Goal: Information Seeking & Learning: Understand process/instructions

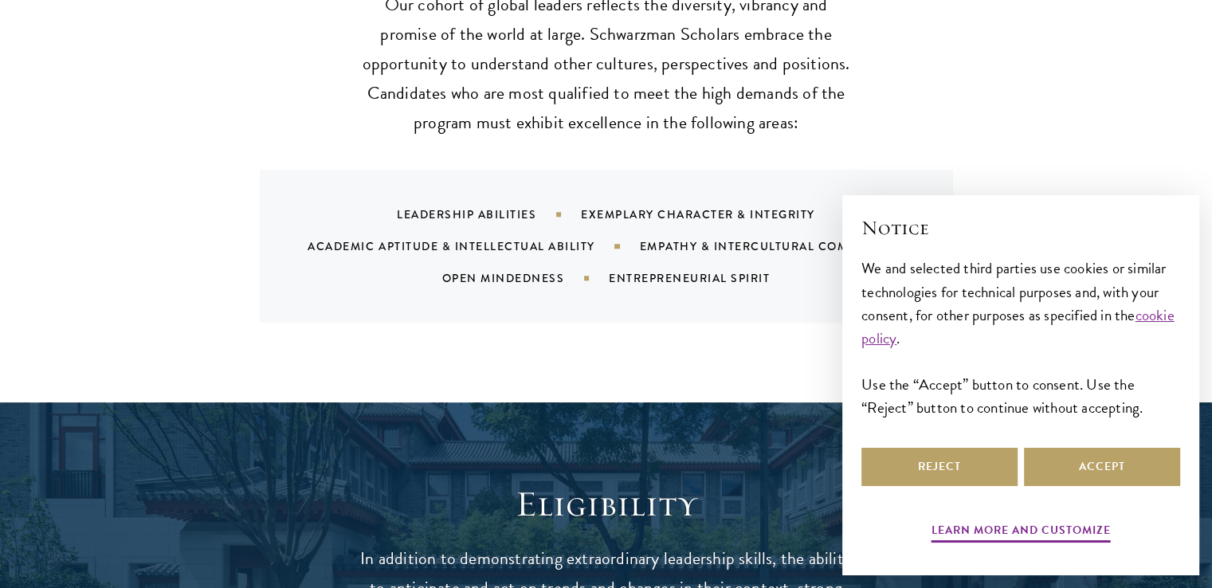
scroll to position [1674, 0]
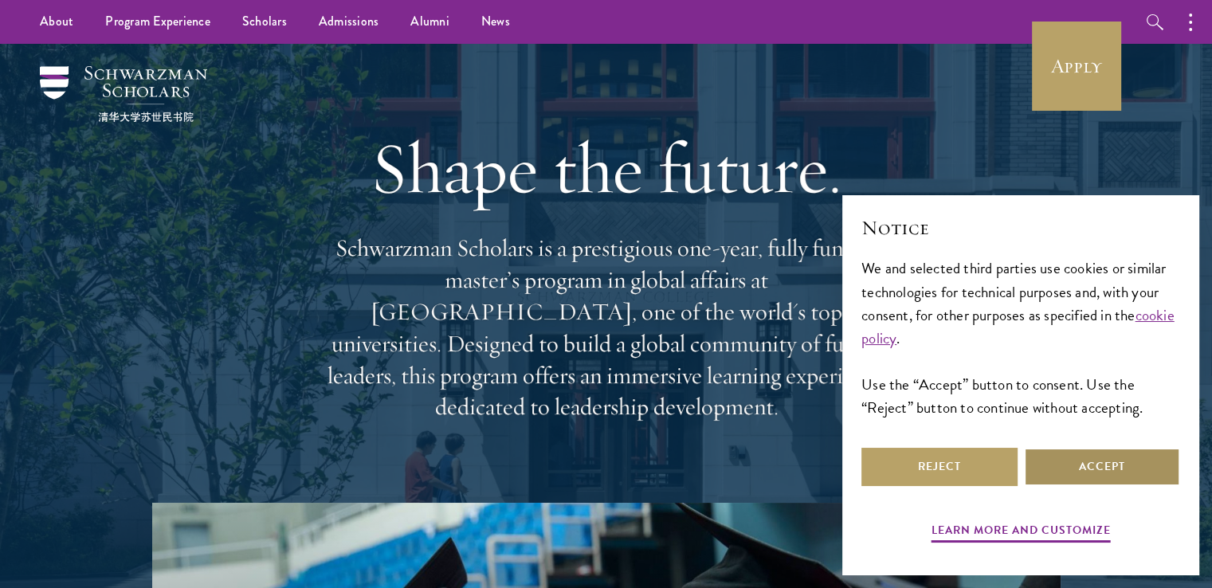
click at [1081, 466] on button "Accept" at bounding box center [1102, 467] width 156 height 38
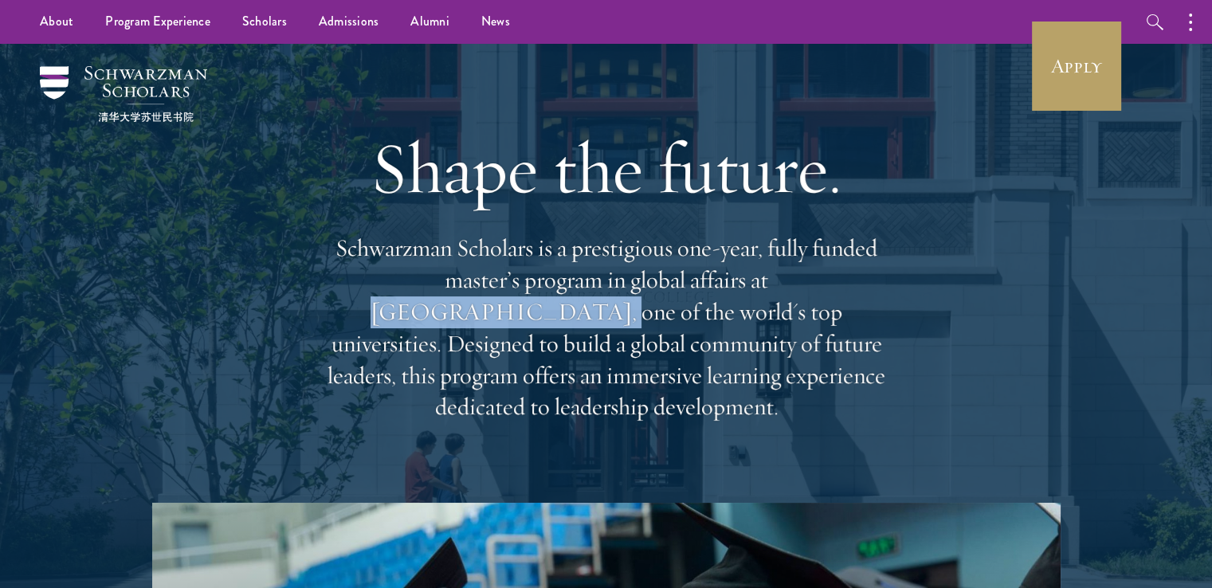
drag, startPoint x: 661, startPoint y: 286, endPoint x: 842, endPoint y: 296, distance: 181.2
click at [842, 296] on p "Schwarzman Scholars is a prestigious one-year, fully funded master’s program in…" at bounding box center [607, 328] width 574 height 190
copy p "Tsinghua University"
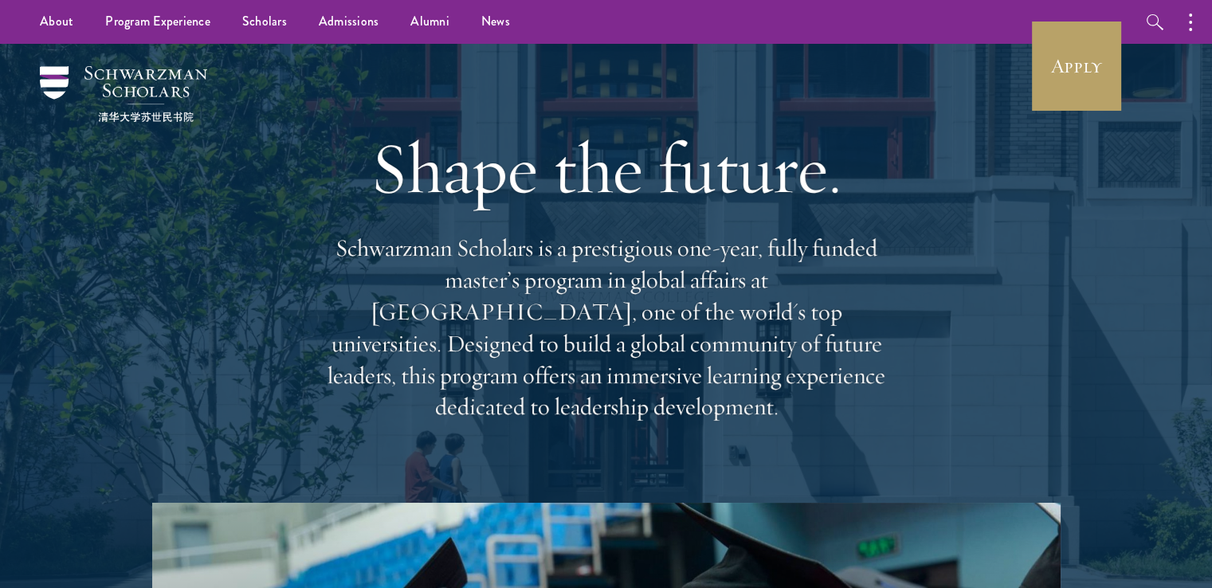
click at [902, 227] on div "Shape the future. Schwarzman Scholars is a prestigious one-year, fully funded m…" at bounding box center [606, 273] width 1053 height 459
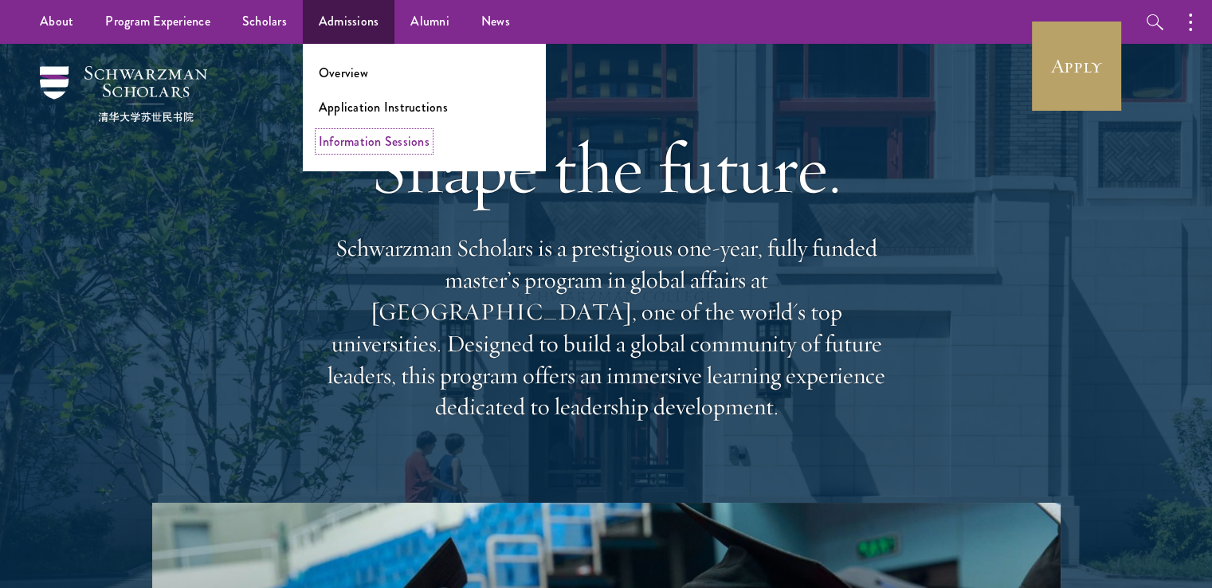
click at [320, 147] on link "Information Sessions" at bounding box center [374, 141] width 111 height 18
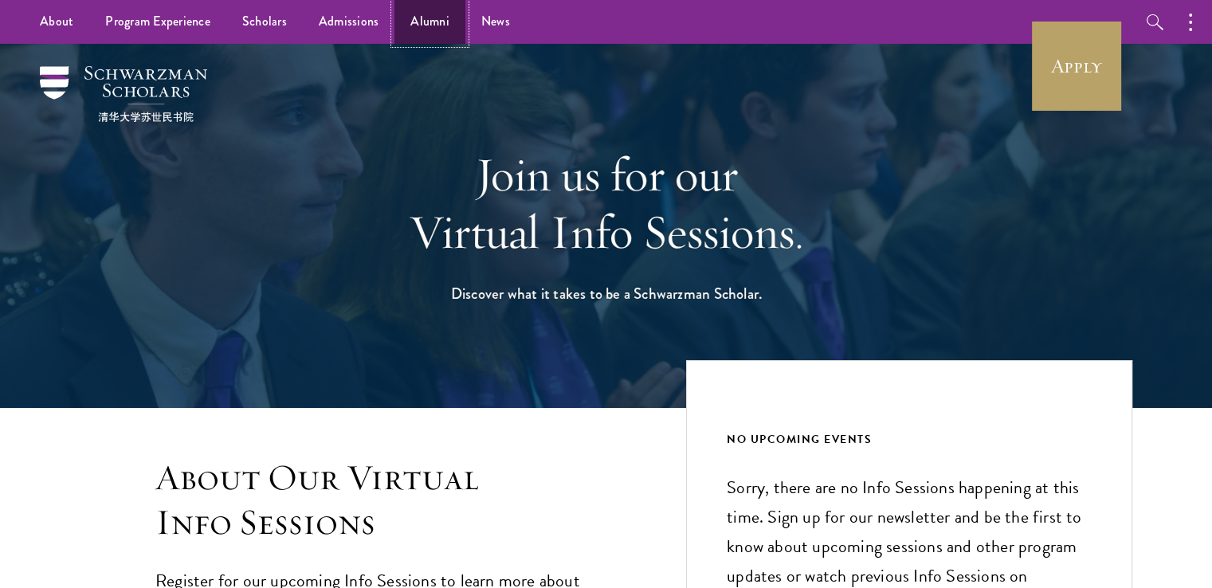
click at [418, 24] on link "Alumni" at bounding box center [430, 22] width 71 height 44
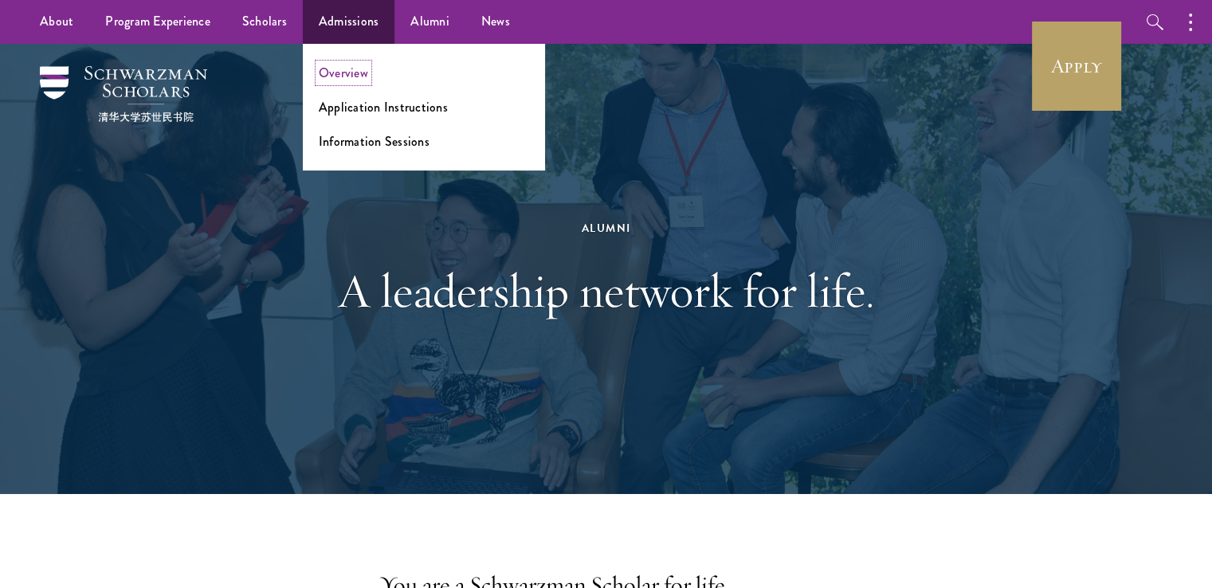
click at [335, 68] on link "Overview" at bounding box center [343, 73] width 49 height 18
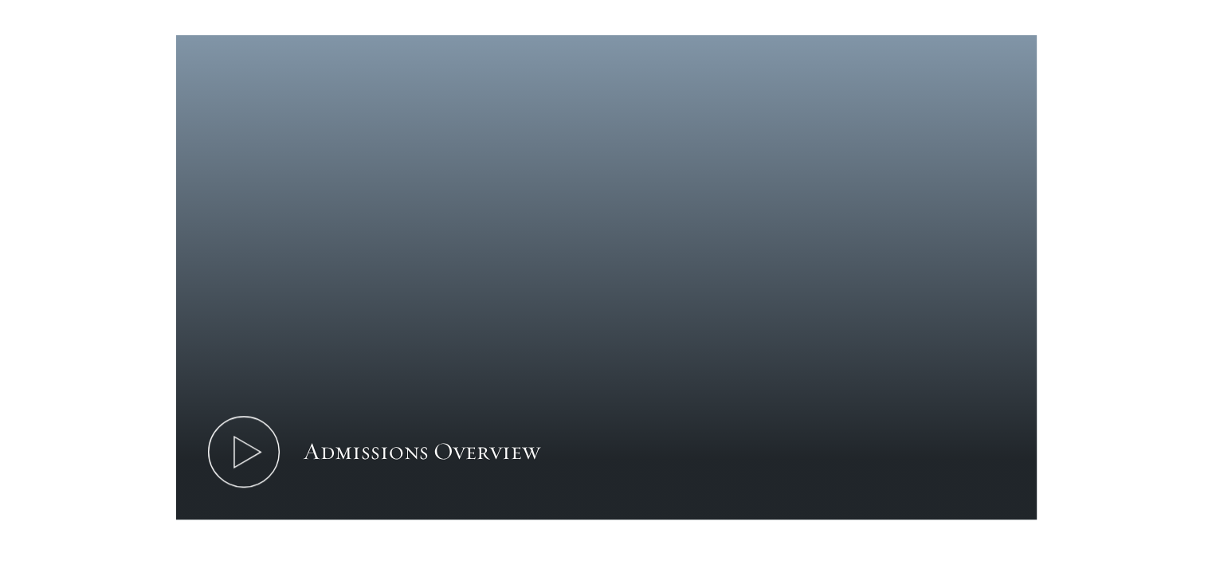
scroll to position [797, 0]
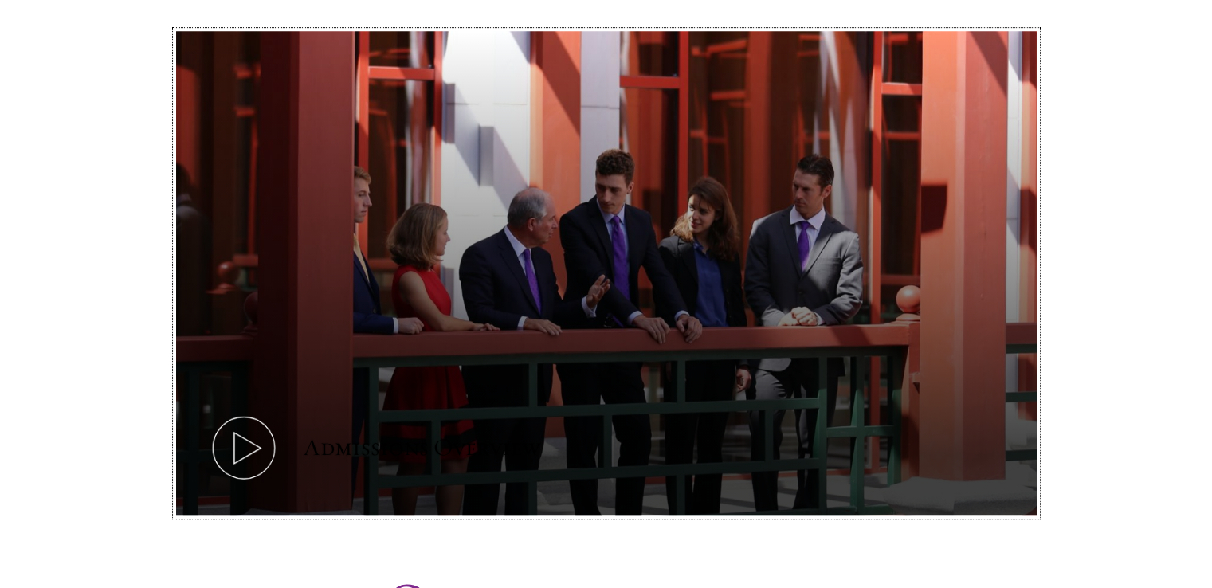
click at [255, 415] on icon at bounding box center [244, 448] width 72 height 72
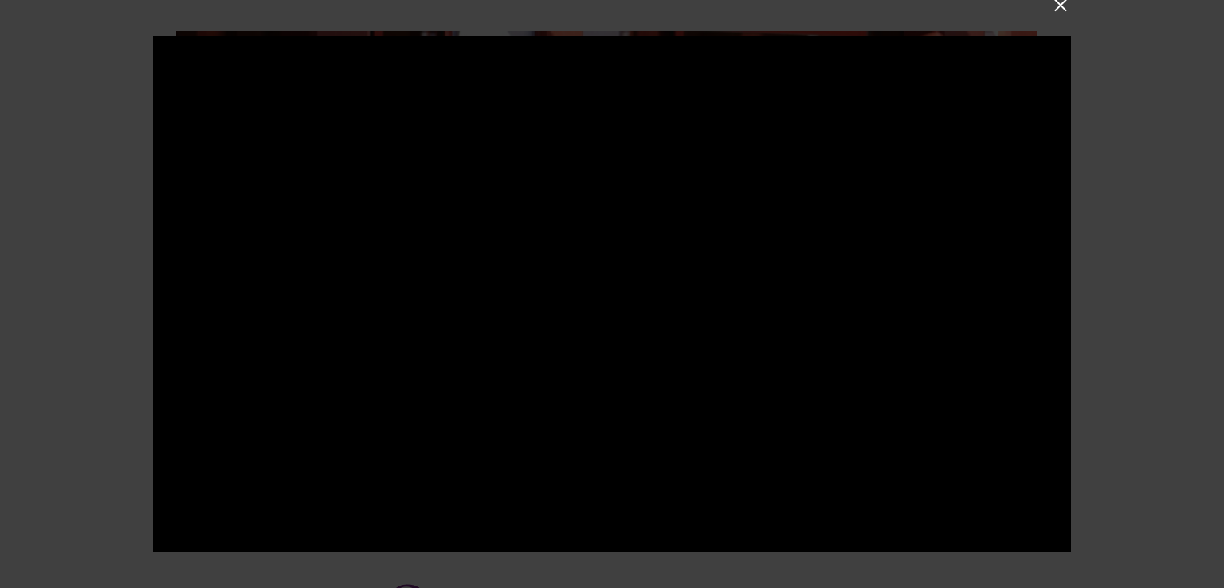
click at [1063, 7] on button at bounding box center [1060, 5] width 21 height 21
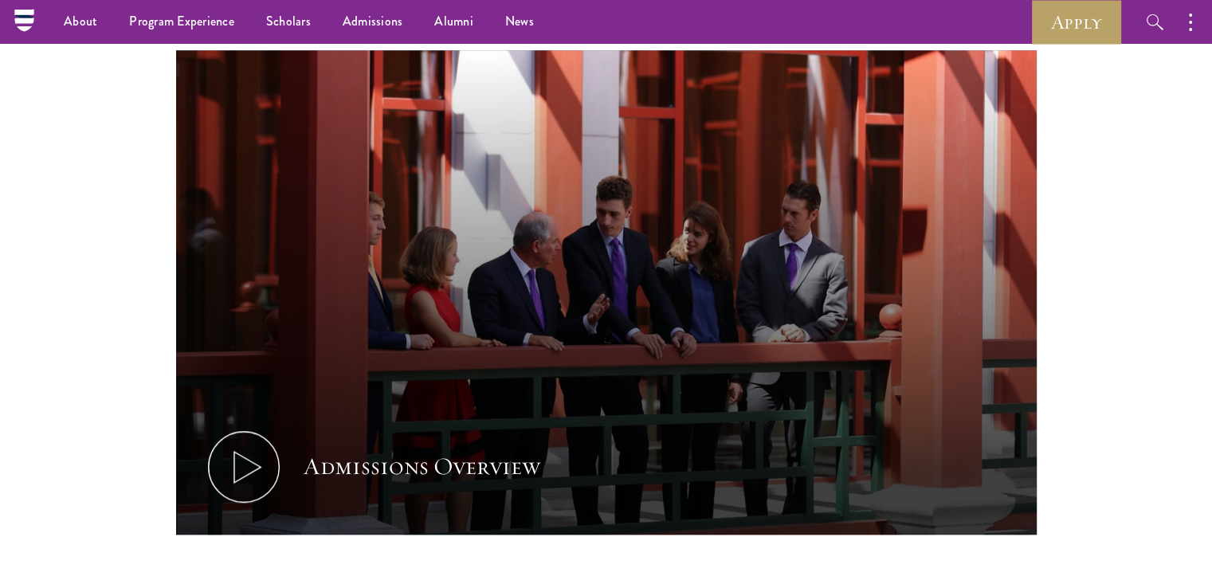
scroll to position [398, 0]
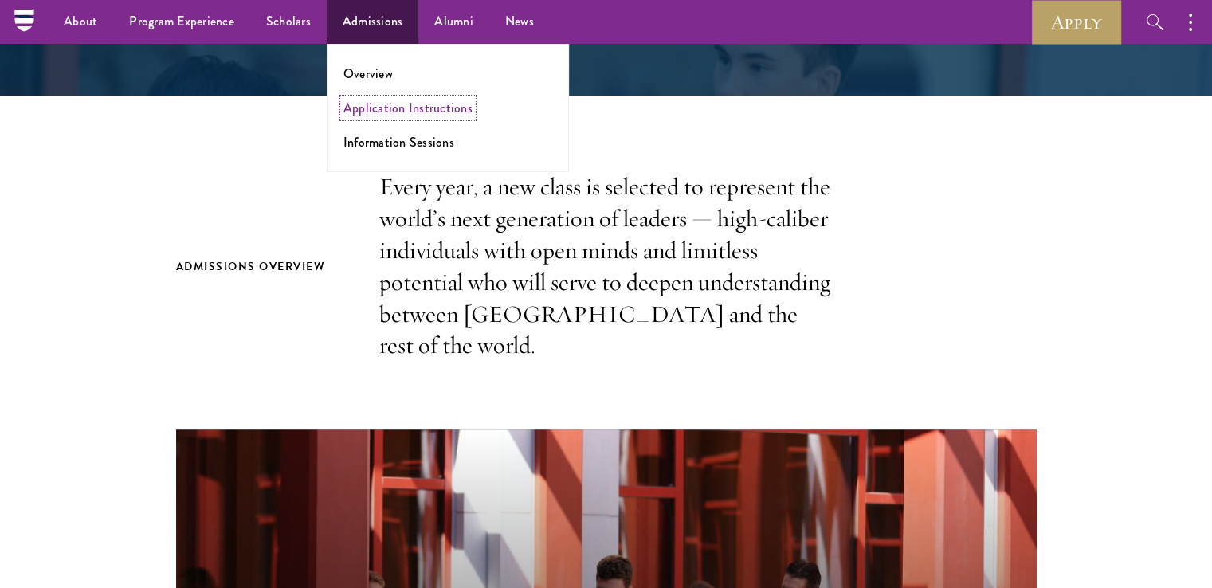
click at [379, 112] on link "Application Instructions" at bounding box center [407, 108] width 129 height 18
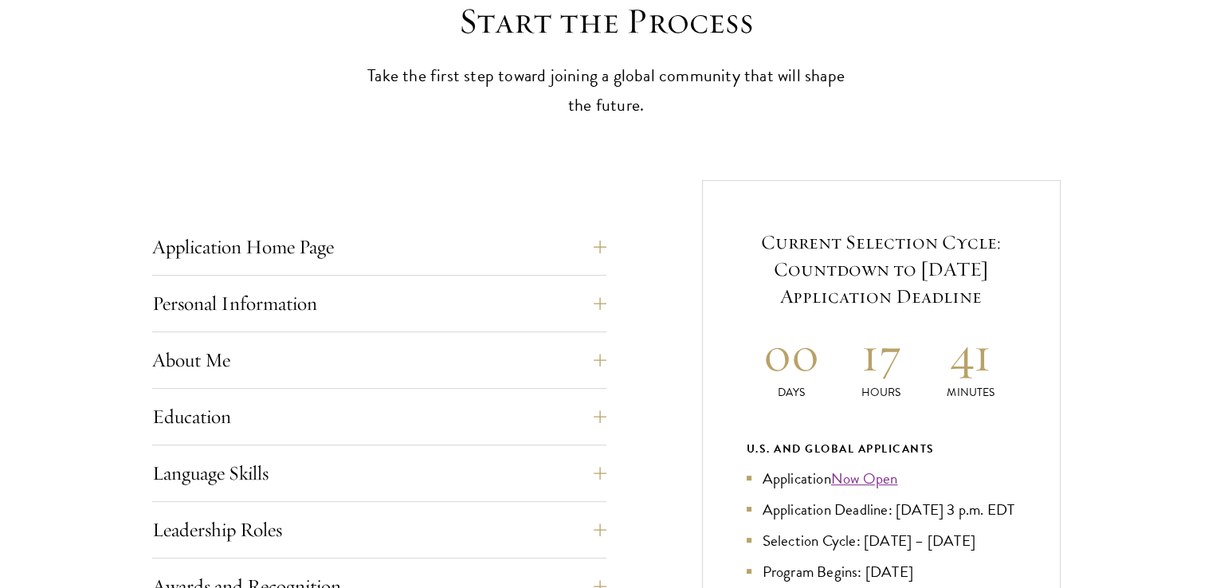
scroll to position [478, 0]
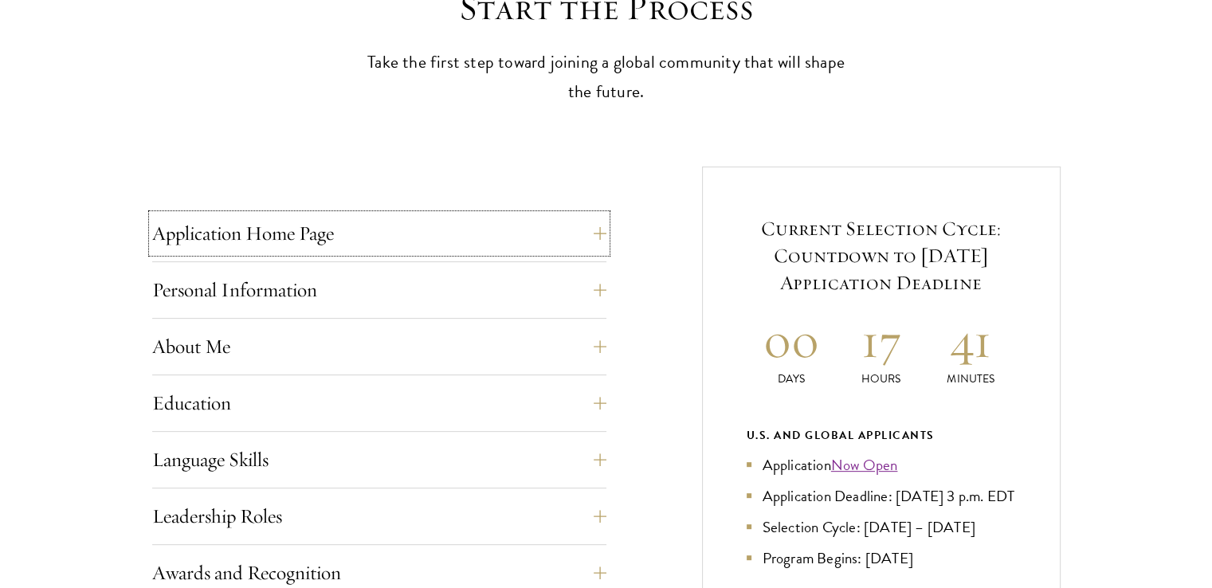
click at [358, 244] on button "Application Home Page" at bounding box center [379, 233] width 454 height 38
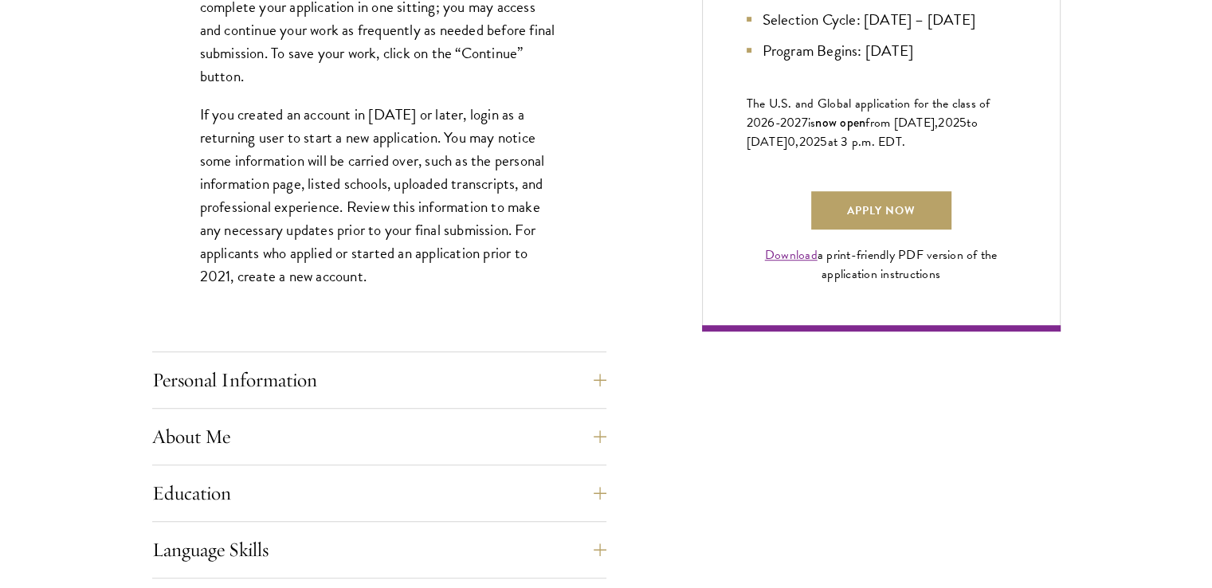
scroll to position [1116, 0]
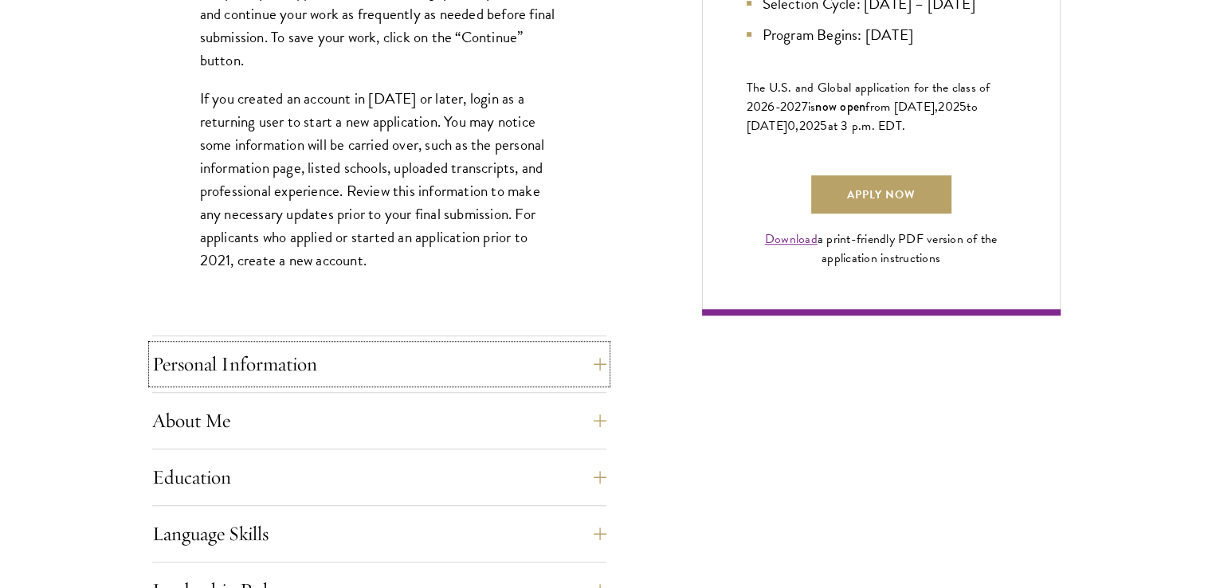
click at [333, 360] on button "Personal Information" at bounding box center [379, 364] width 454 height 38
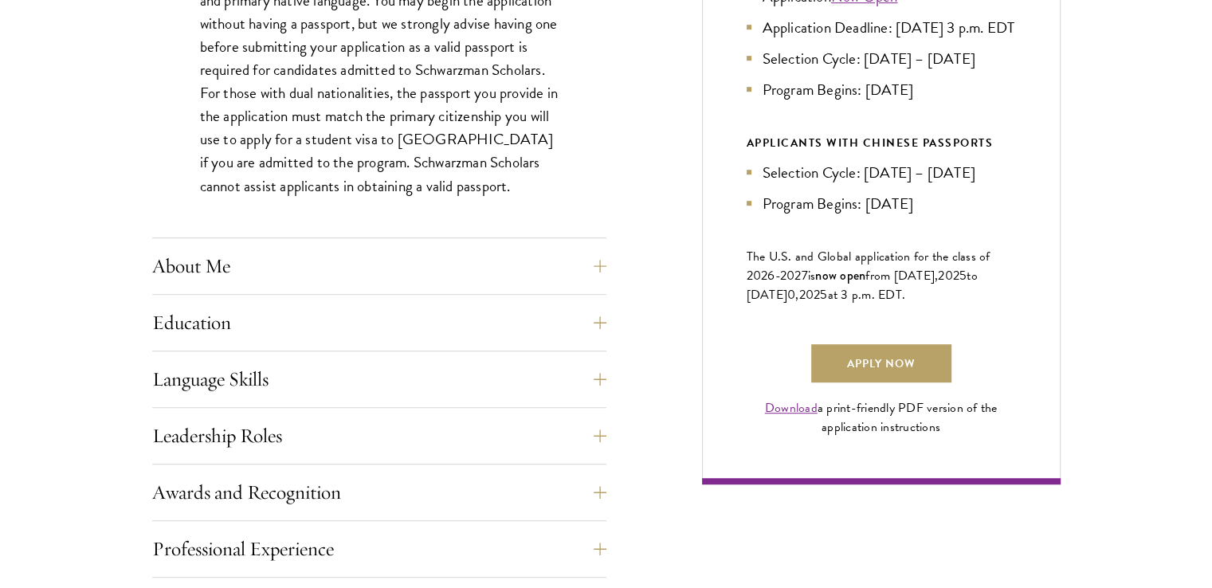
scroll to position [956, 0]
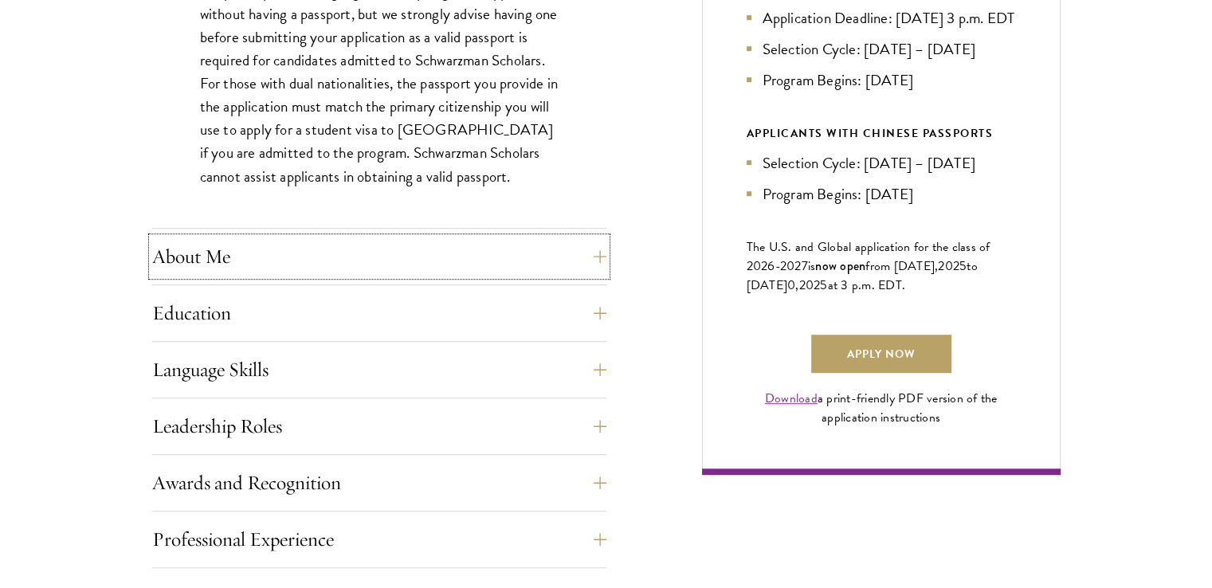
click at [316, 265] on button "About Me" at bounding box center [379, 256] width 454 height 38
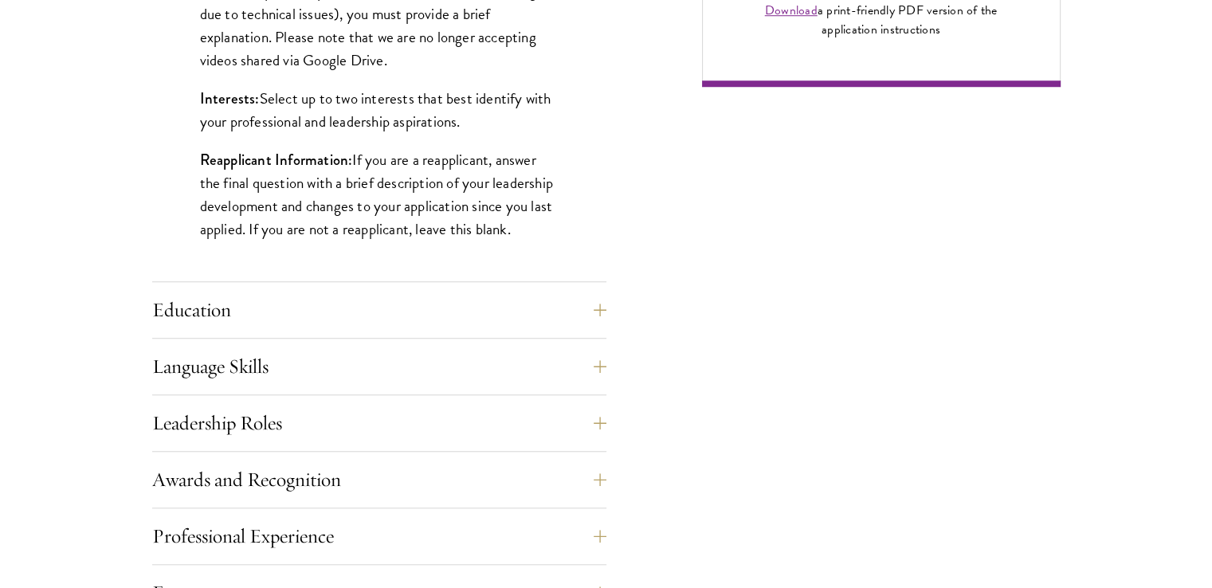
scroll to position [1355, 0]
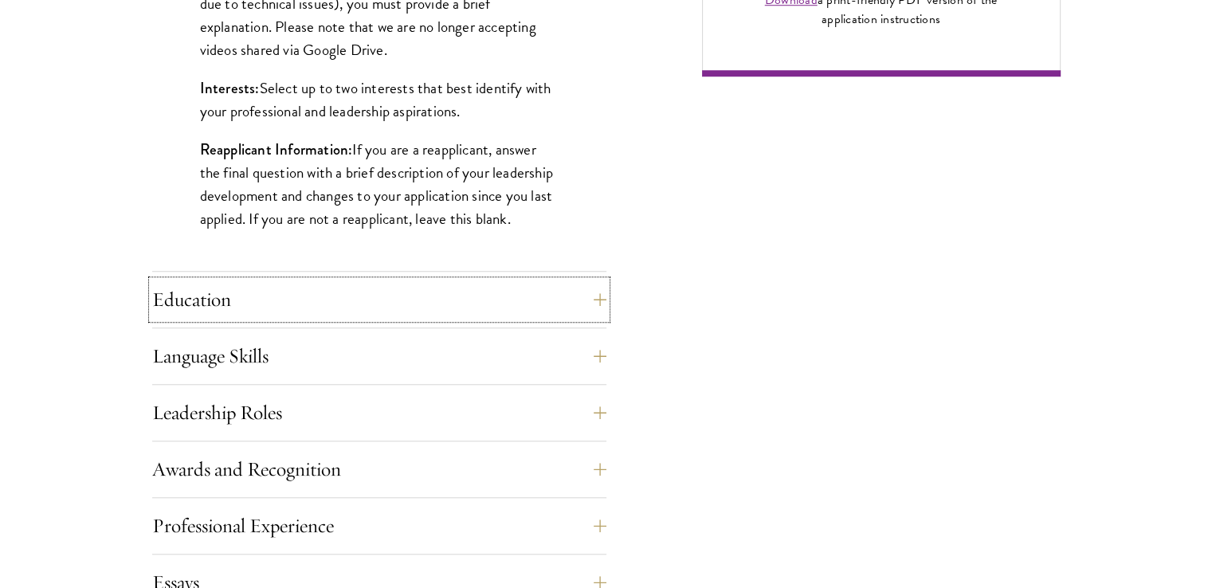
click at [284, 301] on button "Education" at bounding box center [379, 300] width 454 height 38
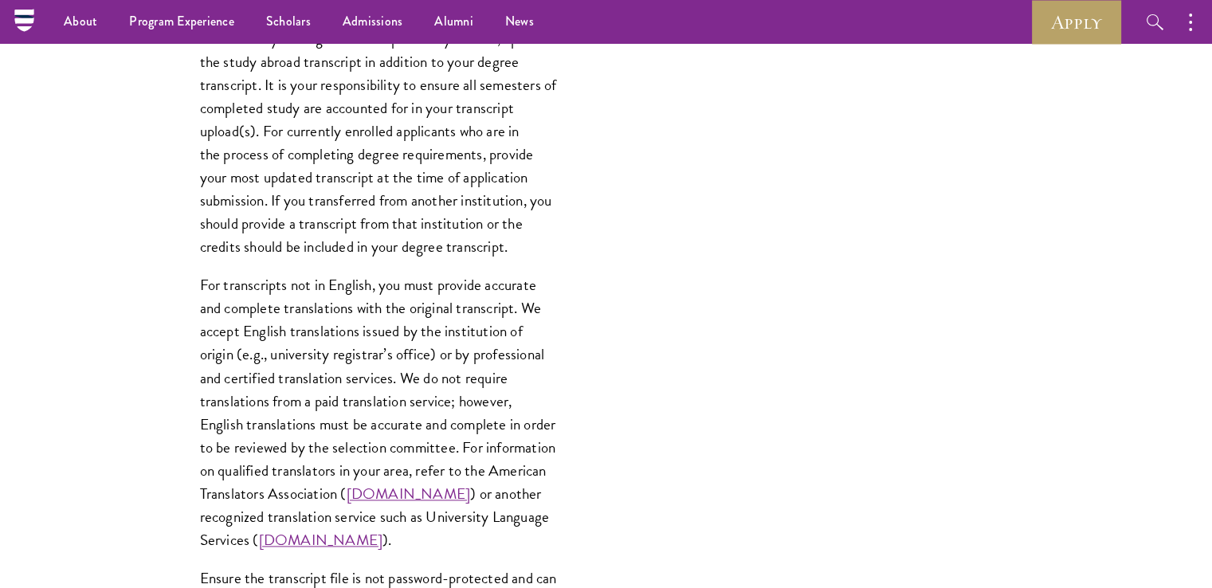
scroll to position [1992, 0]
